Goal: Task Accomplishment & Management: Manage account settings

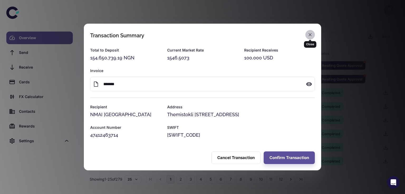
click at [309, 36] on icon "button" at bounding box center [309, 34] width 3 height 3
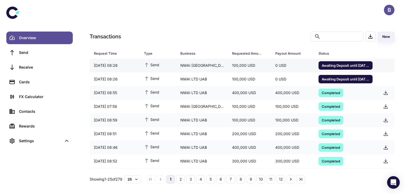
click at [331, 66] on span "Awaiting Deposit until [DATE] 11:36" at bounding box center [345, 65] width 54 height 5
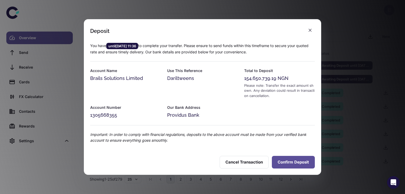
click at [287, 163] on button "Confirm Deposit" at bounding box center [293, 162] width 43 height 13
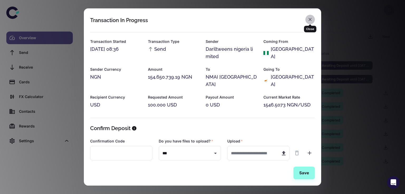
click at [309, 19] on icon "button" at bounding box center [309, 19] width 5 height 5
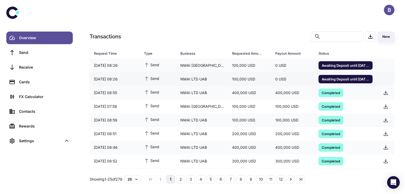
click at [334, 77] on span "Awaiting Deposit until [DATE] 11:30" at bounding box center [345, 78] width 54 height 5
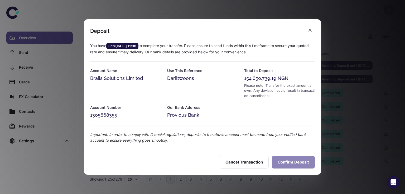
click at [290, 161] on button "Confirm Deposit" at bounding box center [293, 162] width 43 height 13
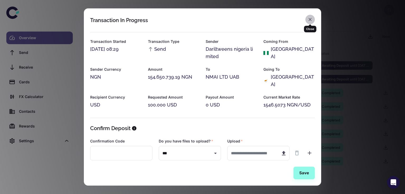
click at [309, 19] on icon "button" at bounding box center [309, 19] width 5 height 5
